Goal: Information Seeking & Learning: Learn about a topic

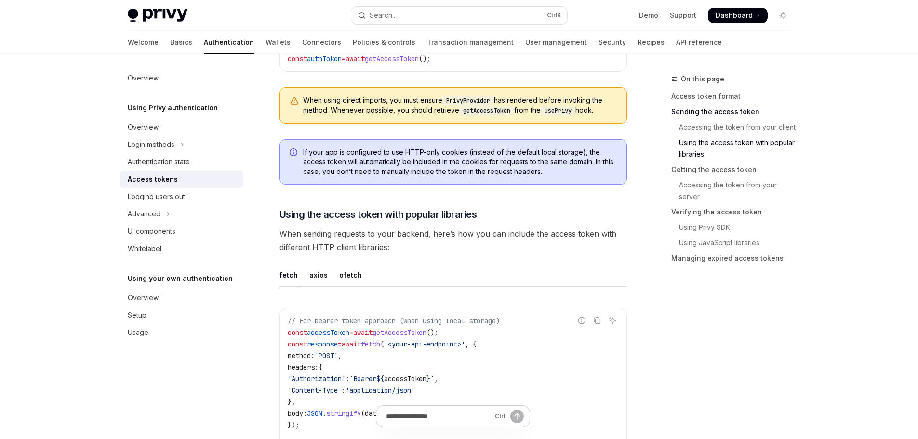
scroll to position [1011, 0]
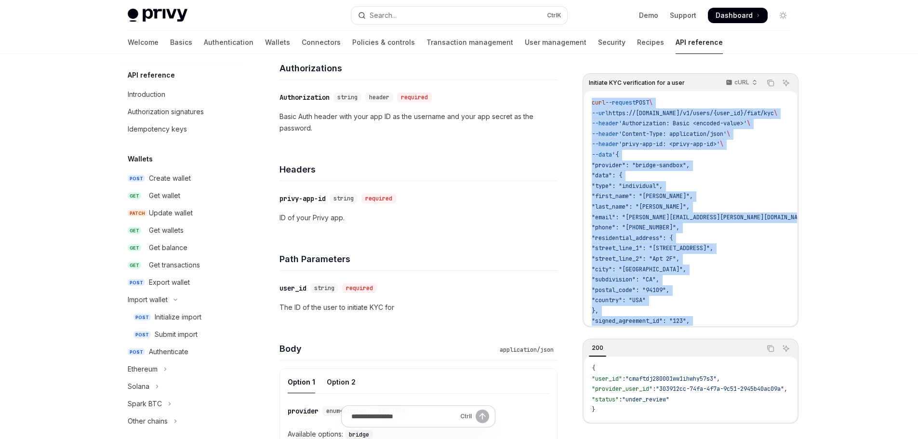
scroll to position [133, 0]
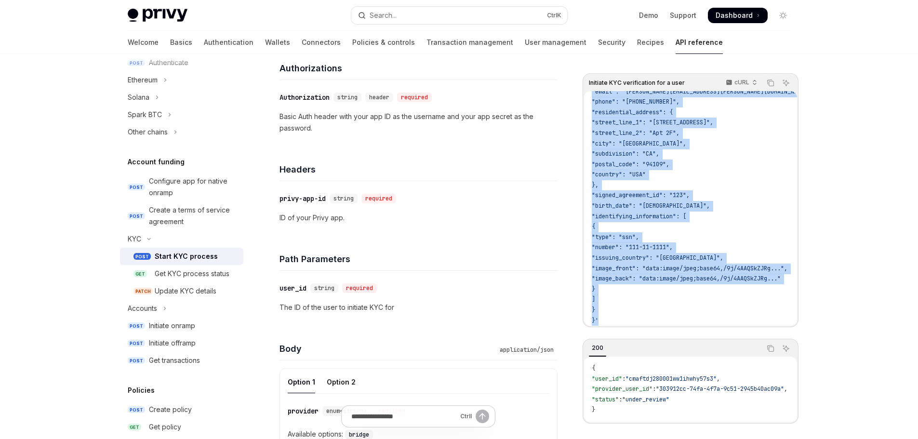
click at [624, 171] on span ""country": "USA"" at bounding box center [618, 175] width 54 height 8
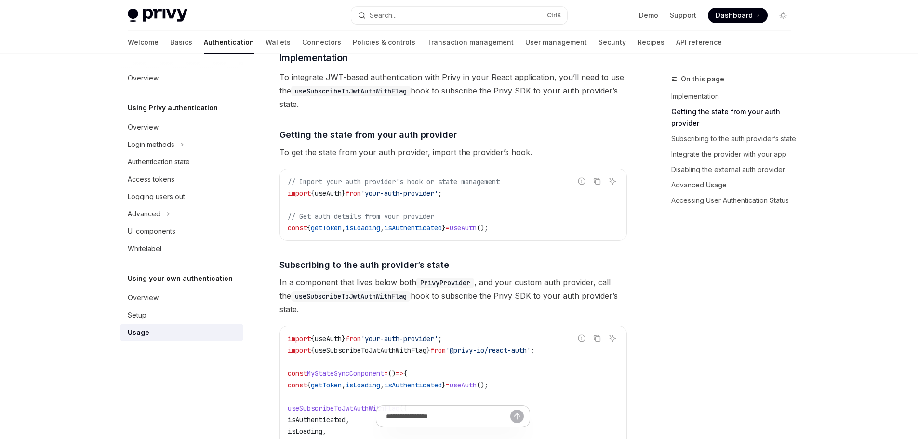
scroll to position [144, 0]
